Goal: Task Accomplishment & Management: Use online tool/utility

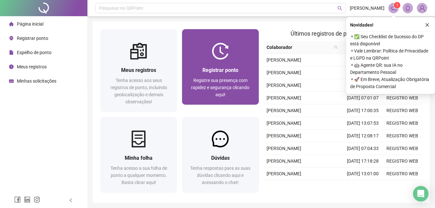
click at [237, 69] on span "Registrar ponto" at bounding box center [220, 70] width 36 height 6
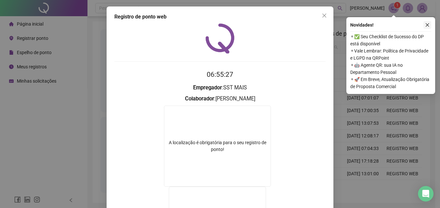
click at [428, 25] on icon "close" at bounding box center [427, 25] width 5 height 5
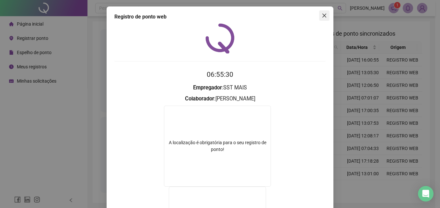
click at [323, 16] on icon "close" at bounding box center [324, 15] width 5 height 5
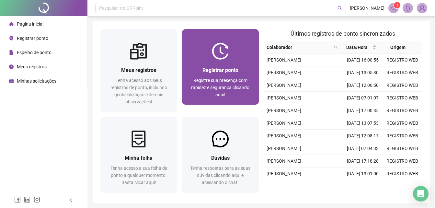
click at [206, 99] on div "Registrar ponto Registre sua presença com rapidez e segurança clicando aqui!" at bounding box center [220, 82] width 76 height 45
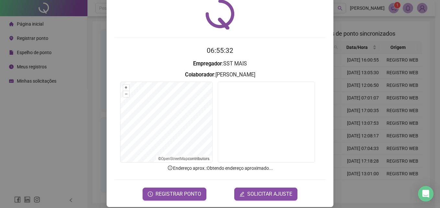
scroll to position [31, 0]
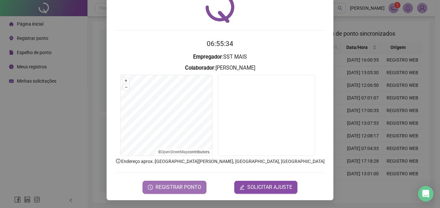
click at [181, 186] on span "REGISTRAR PONTO" at bounding box center [178, 187] width 46 height 8
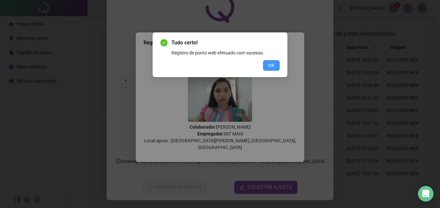
click at [274, 63] on button "OK" at bounding box center [271, 65] width 17 height 10
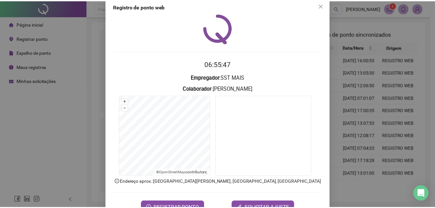
scroll to position [0, 0]
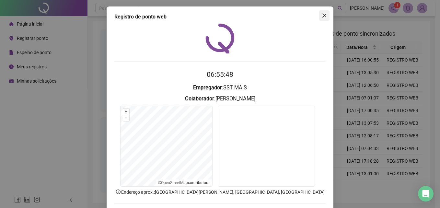
click at [322, 15] on icon "close" at bounding box center [324, 15] width 5 height 5
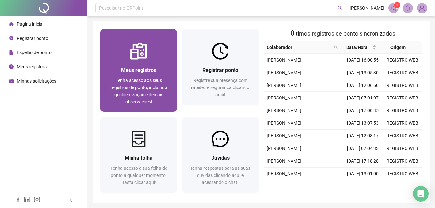
click at [134, 59] on img at bounding box center [138, 51] width 17 height 17
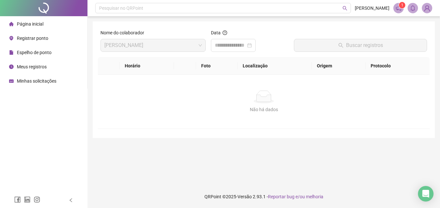
click at [23, 23] on span "Página inicial" at bounding box center [30, 23] width 27 height 5
